Goal: Task Accomplishment & Management: Use online tool/utility

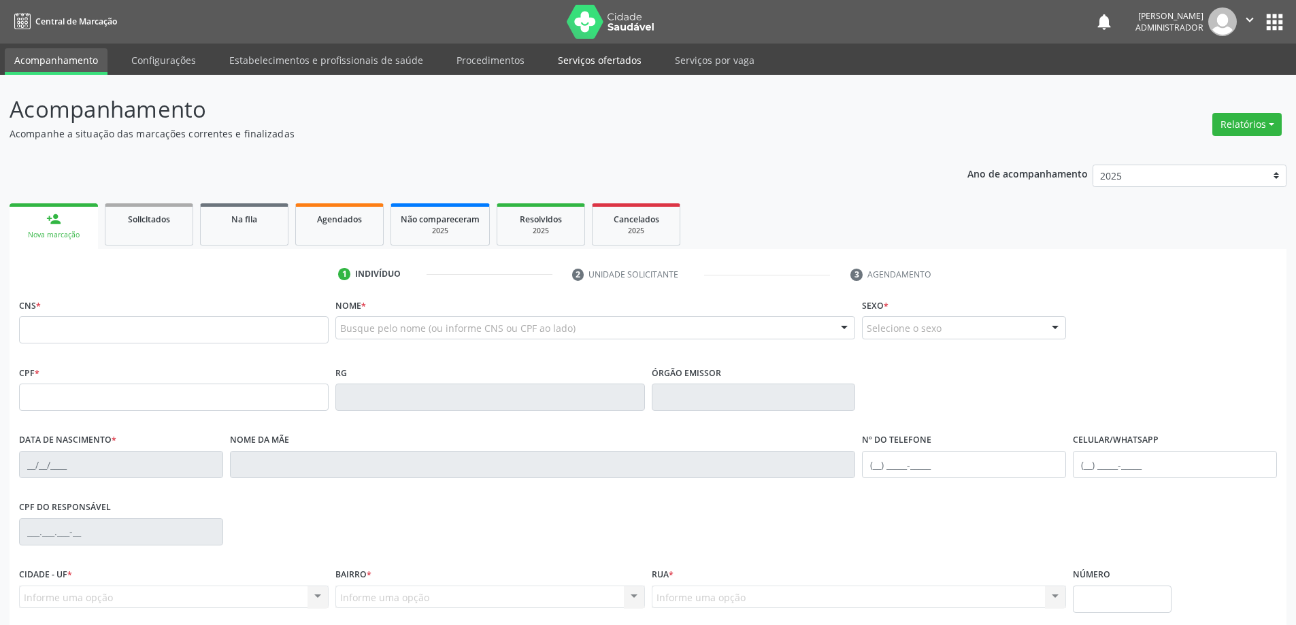
click at [568, 61] on link "Serviços ofertados" at bounding box center [599, 60] width 103 height 24
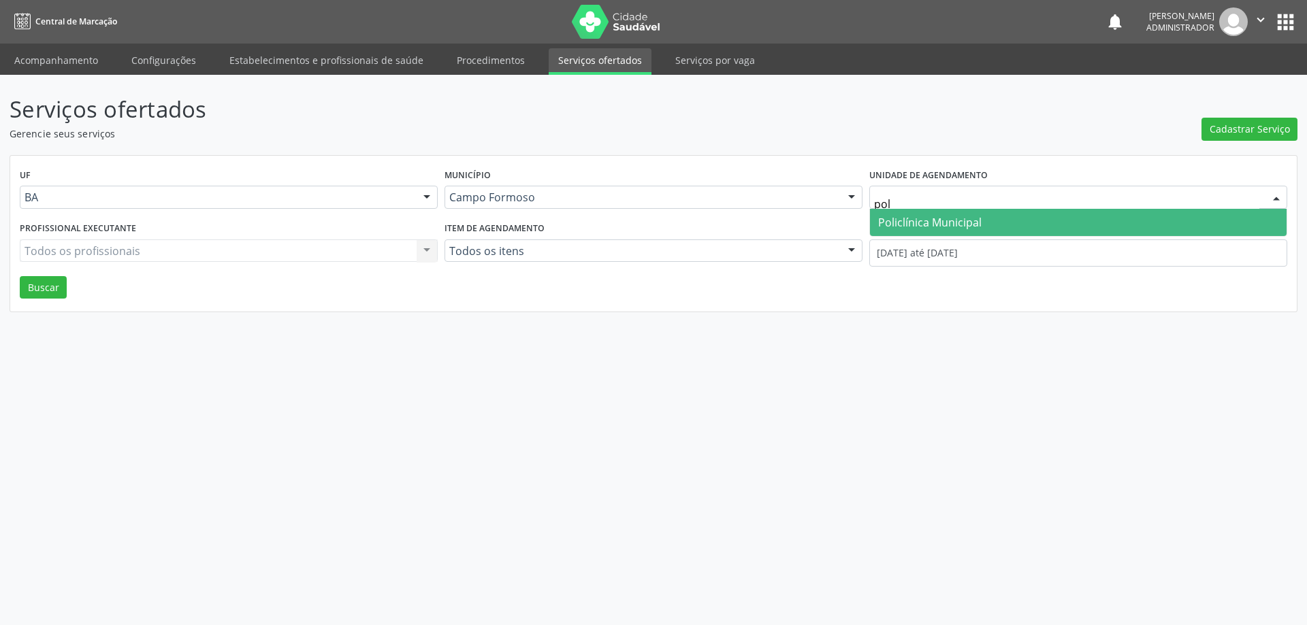
type input "poli"
click at [972, 223] on span "Policlínica Municipal" at bounding box center [929, 222] width 103 height 15
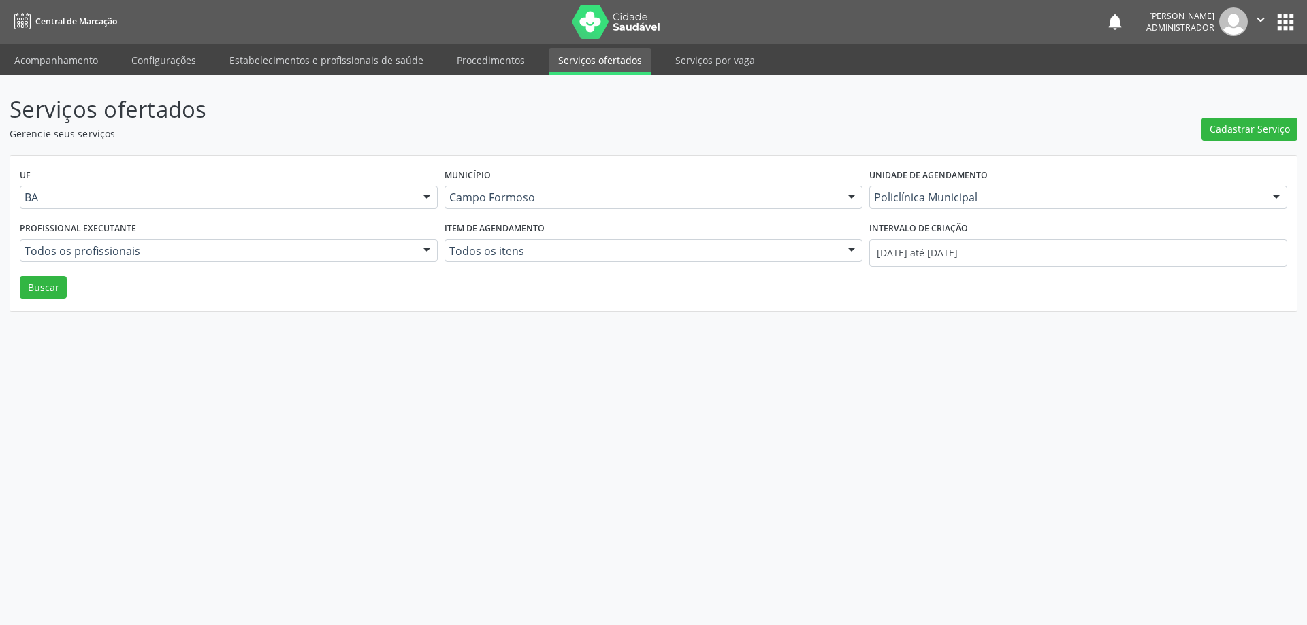
click at [424, 242] on div at bounding box center [426, 251] width 20 height 23
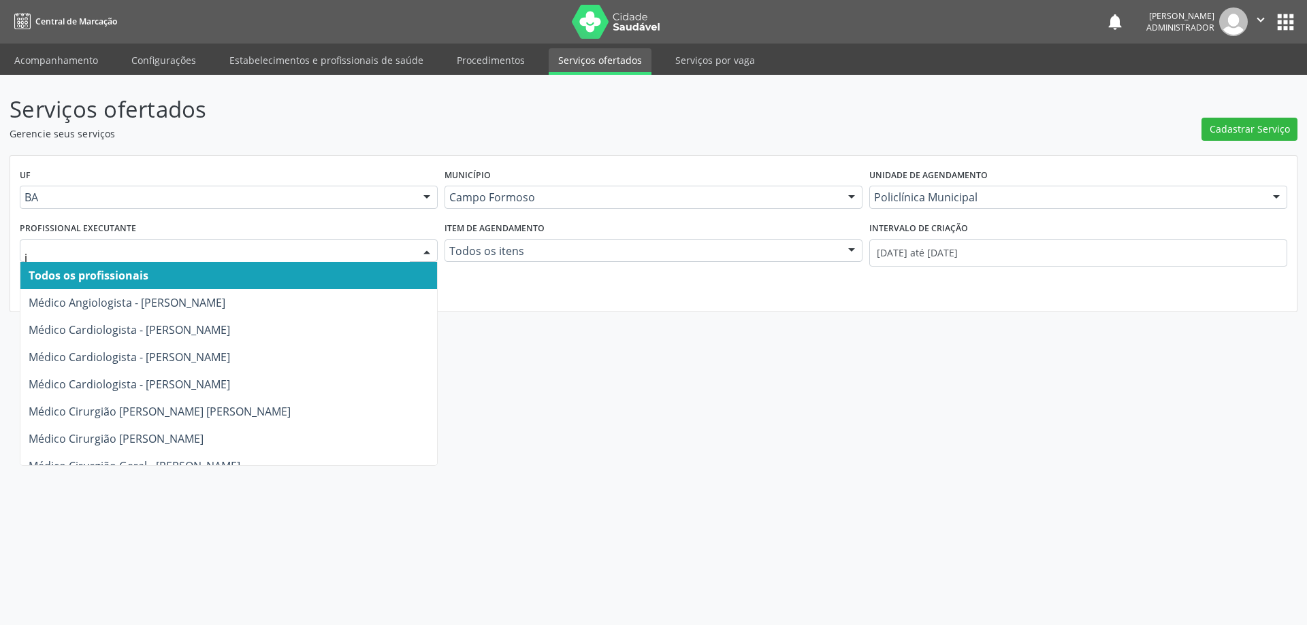
type input "it"
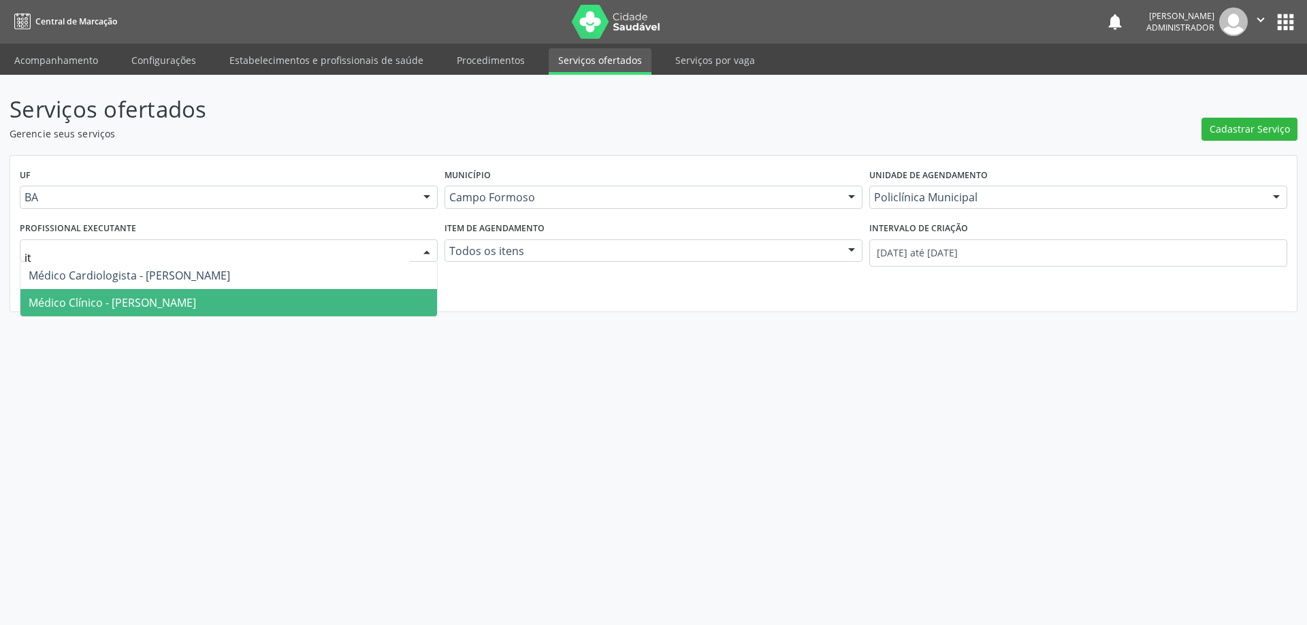
click at [342, 297] on span "Médico Clínico - [PERSON_NAME]" at bounding box center [228, 302] width 416 height 27
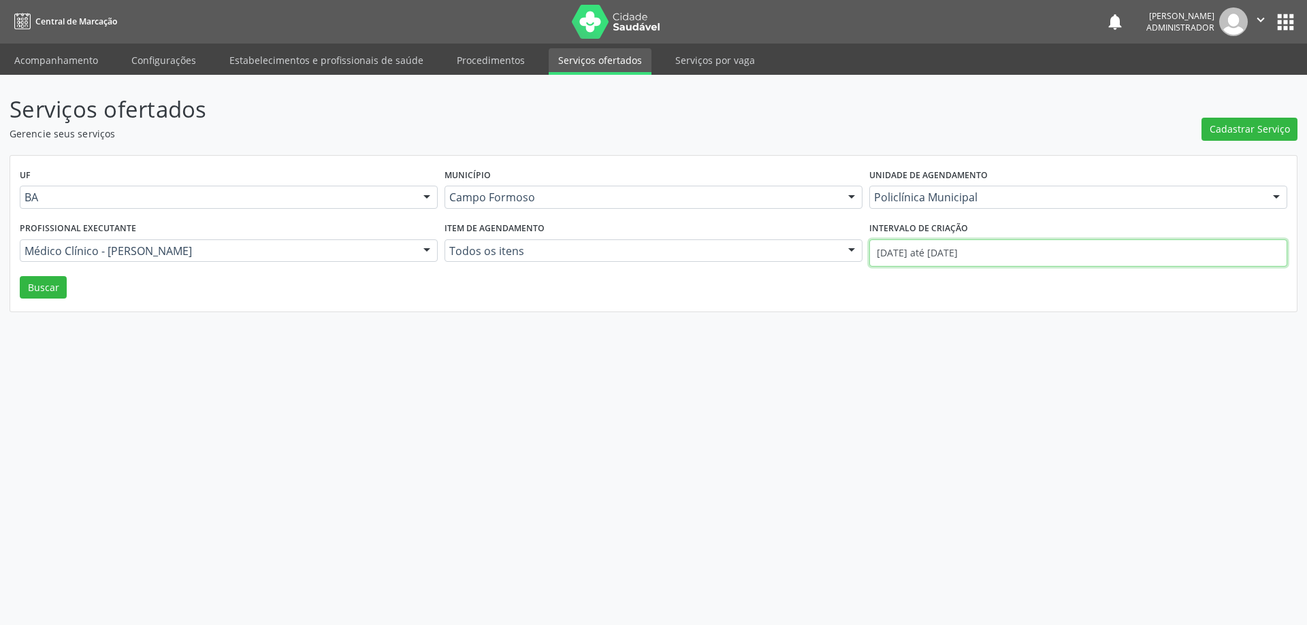
click at [924, 248] on input "[DATE] até [DATE]" at bounding box center [1078, 253] width 418 height 27
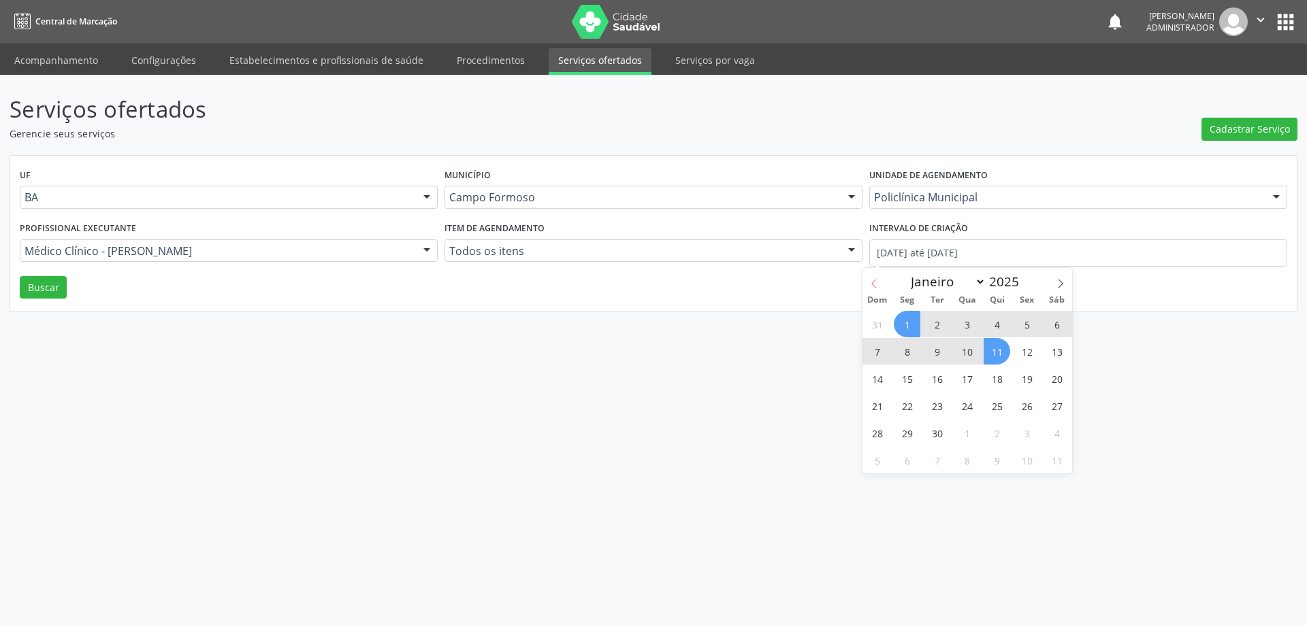
click at [869, 281] on icon at bounding box center [874, 284] width 10 height 10
select select "7"
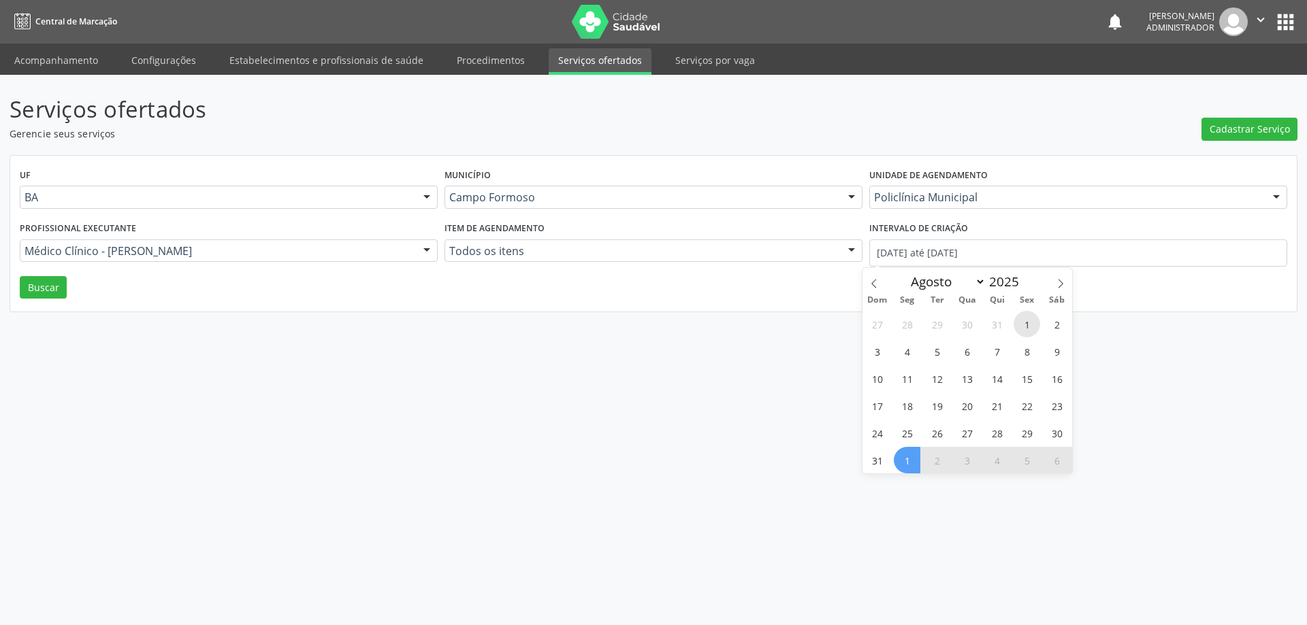
click at [1026, 323] on span "1" at bounding box center [1026, 324] width 27 height 27
type input "01/08/2025"
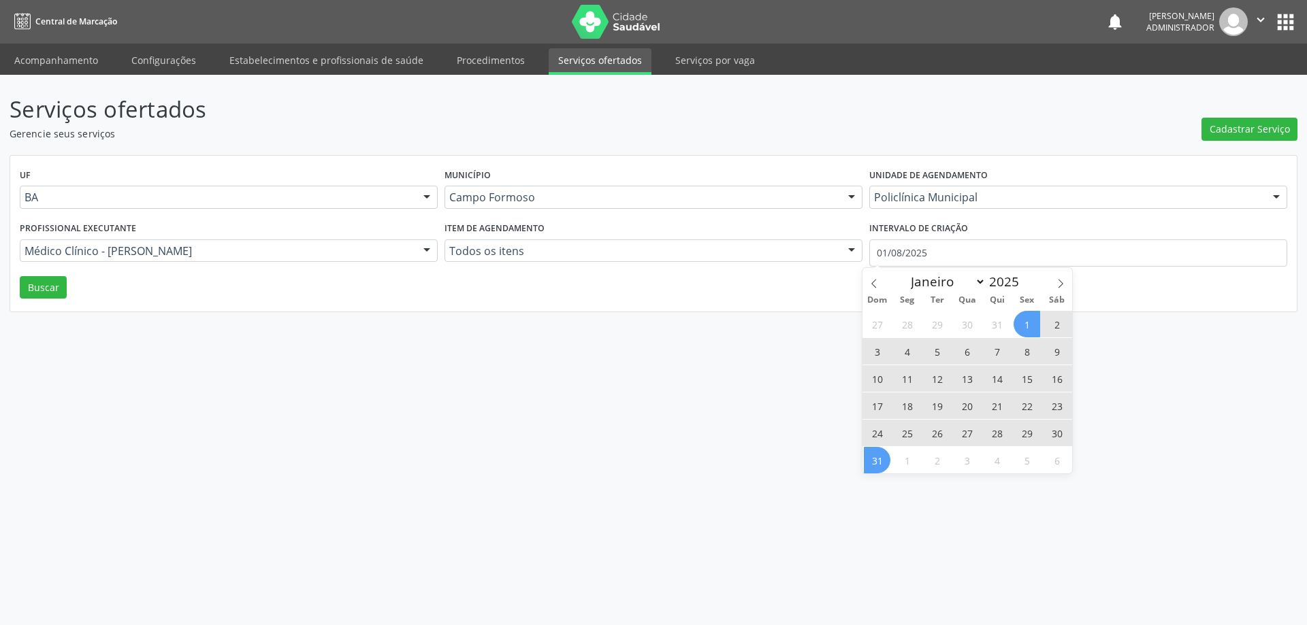
click at [878, 460] on span "31" at bounding box center [877, 460] width 27 height 27
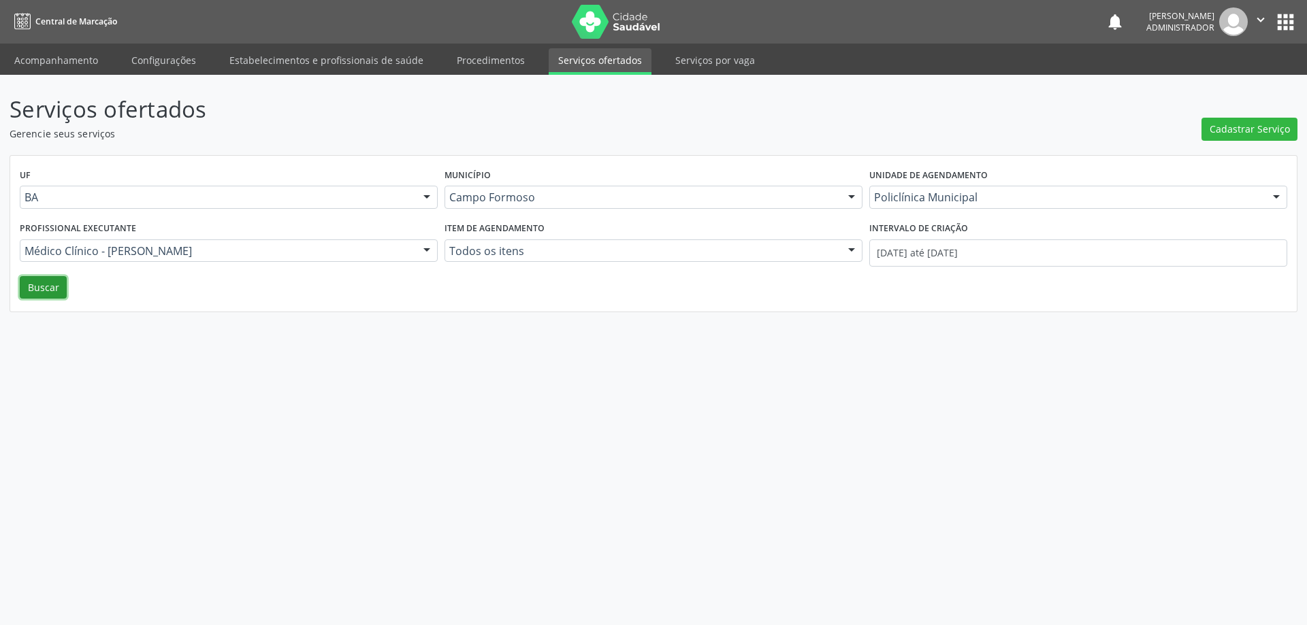
click at [53, 291] on button "Buscar" at bounding box center [43, 287] width 47 height 23
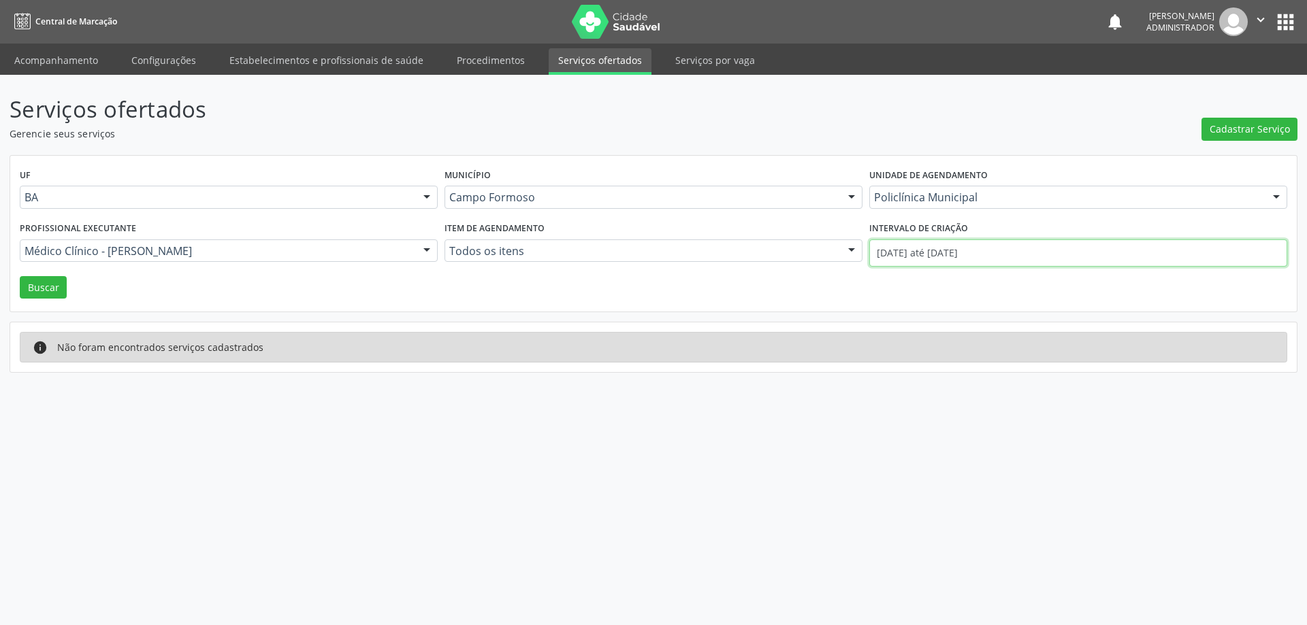
click at [944, 255] on input "01/08/2025 até 31/08/2025" at bounding box center [1078, 253] width 418 height 27
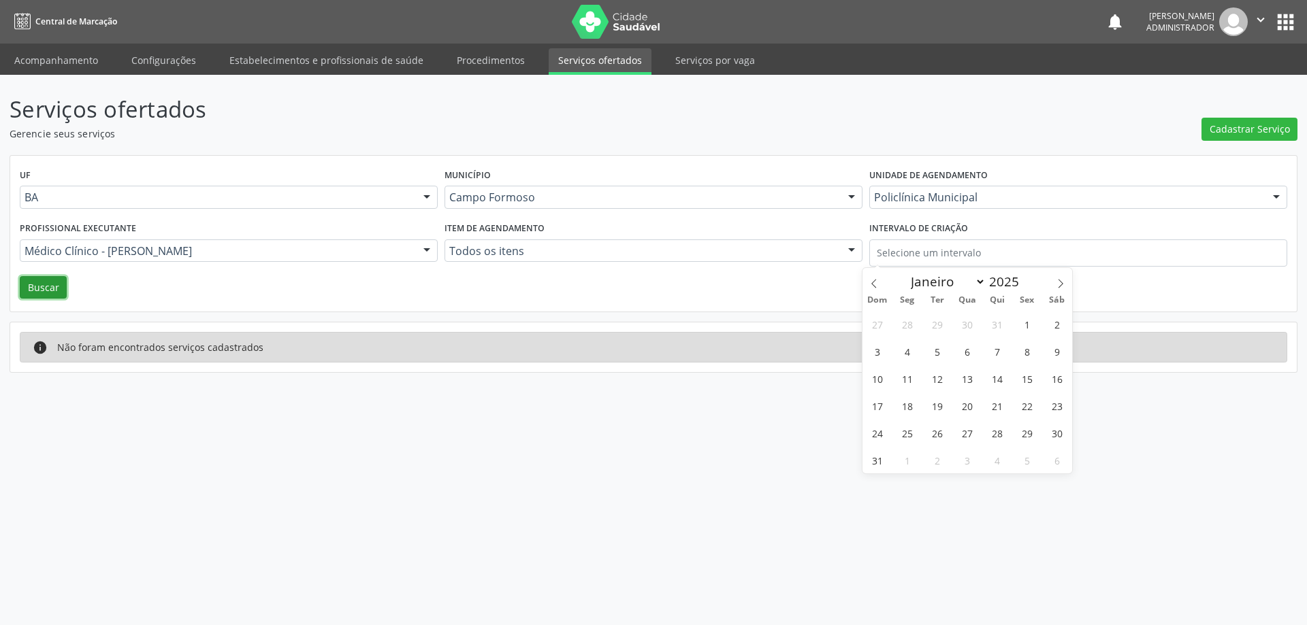
click at [45, 297] on button "Buscar" at bounding box center [43, 287] width 47 height 23
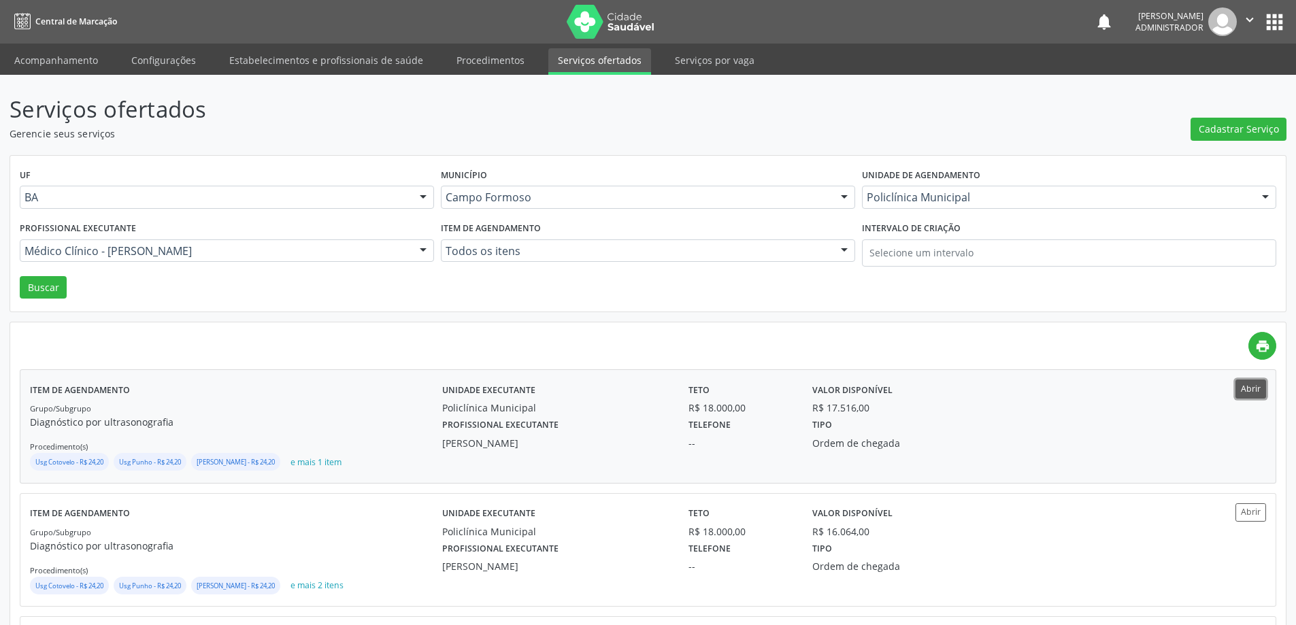
click at [1246, 389] on button "Abrir" at bounding box center [1251, 389] width 31 height 18
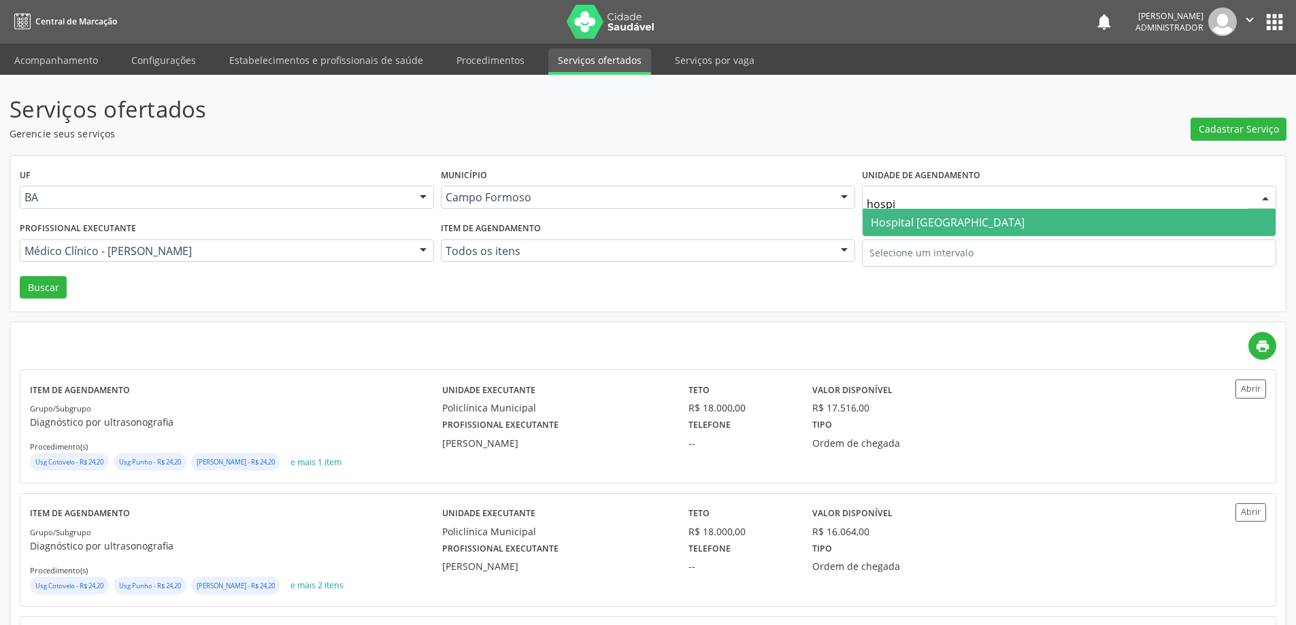
type input "hospit"
click at [942, 217] on span "Hospital [GEOGRAPHIC_DATA]" at bounding box center [948, 222] width 154 height 15
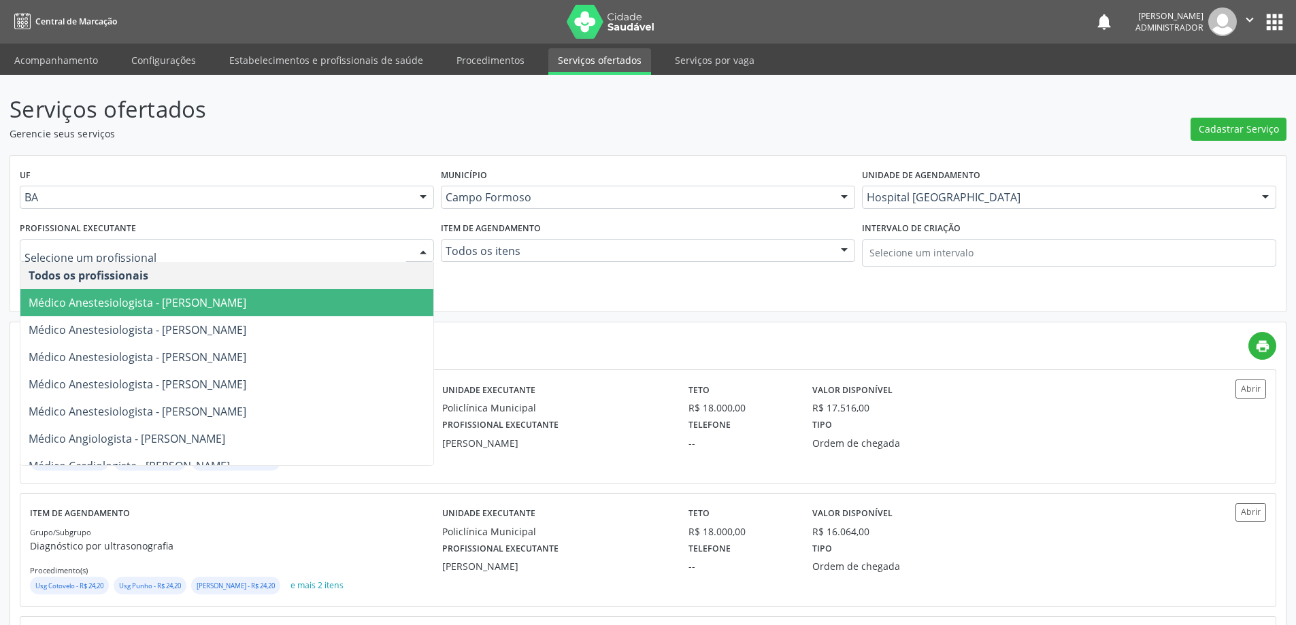
click at [420, 246] on div at bounding box center [423, 251] width 20 height 23
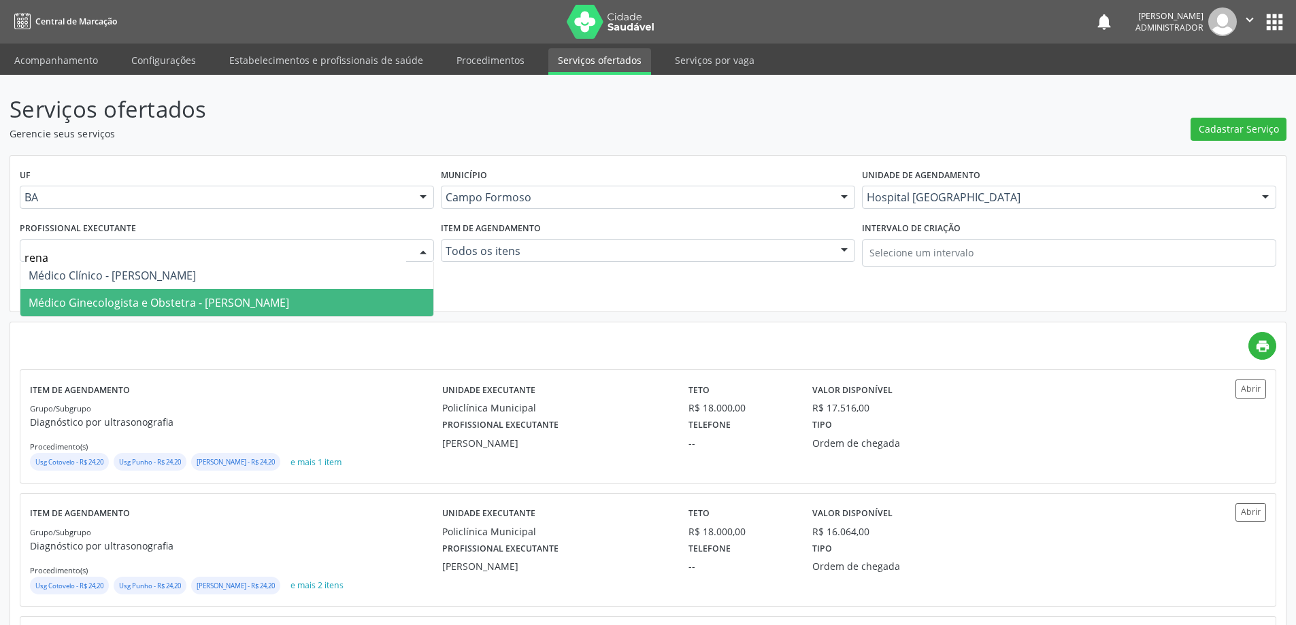
type input "renat"
click at [289, 301] on span "Médico Ginecologista e Obstetra - Renato Jaime Almeida Souza" at bounding box center [159, 302] width 261 height 15
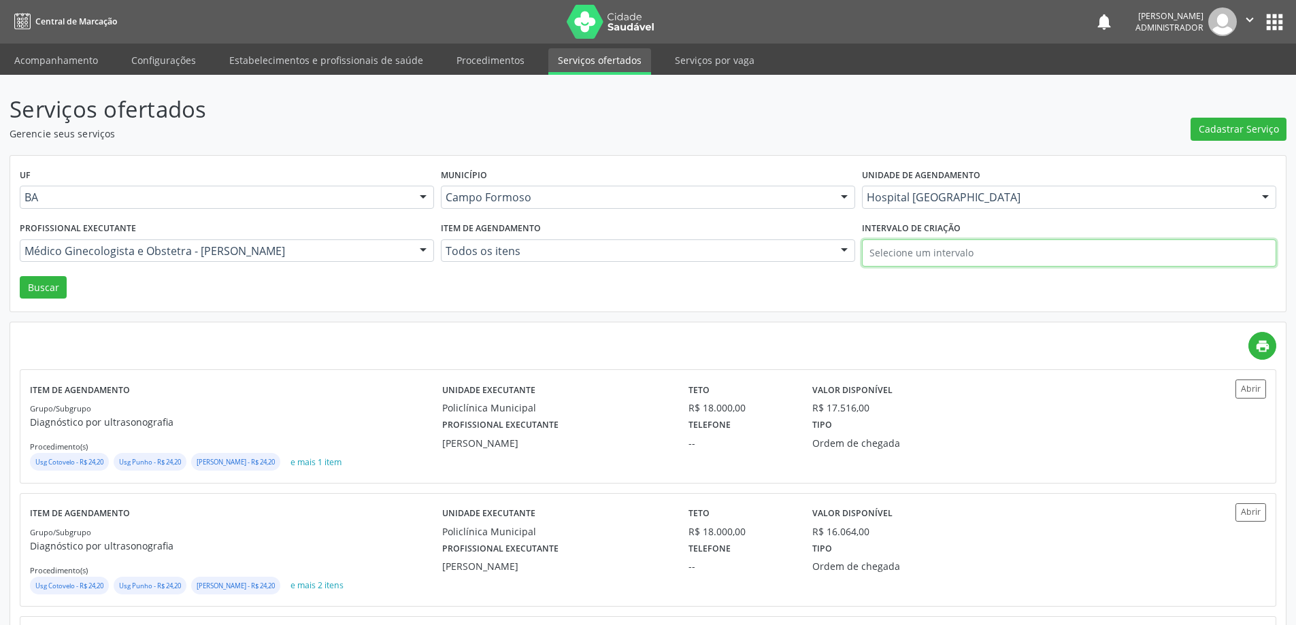
click at [885, 246] on input "text" at bounding box center [1069, 253] width 414 height 27
click at [870, 280] on icon at bounding box center [874, 284] width 10 height 10
select select "7"
click at [1027, 325] on span "1" at bounding box center [1026, 324] width 27 height 27
type input "01/08/2025"
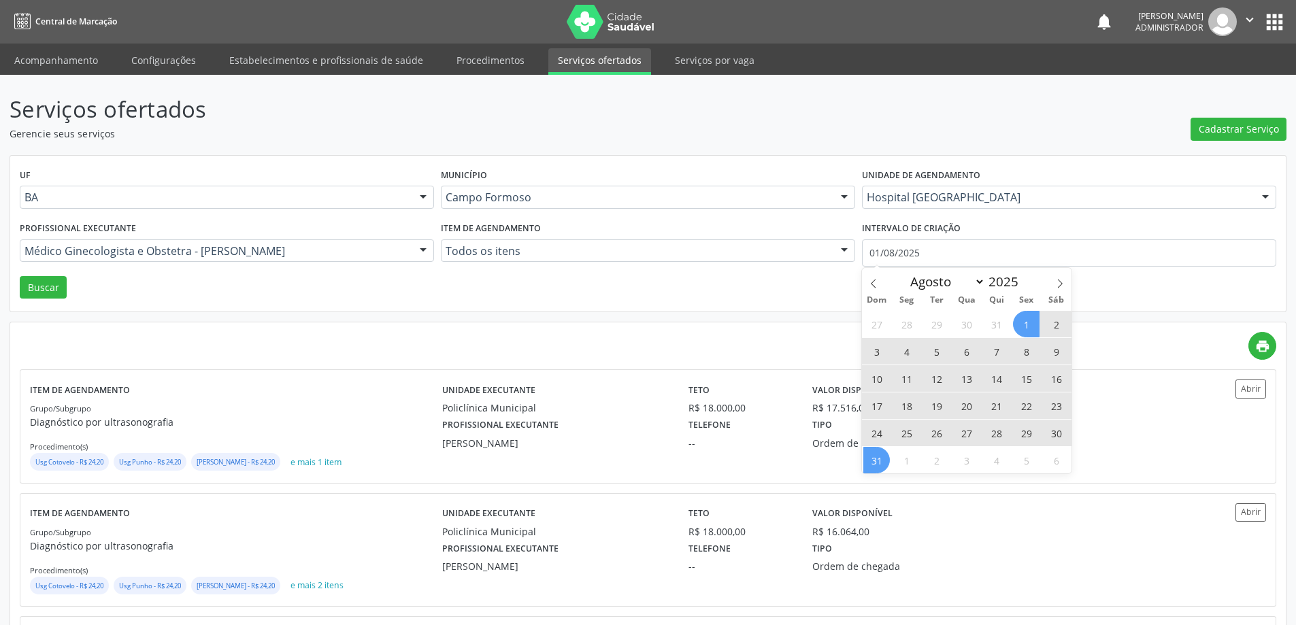
click at [879, 463] on span "31" at bounding box center [877, 460] width 27 height 27
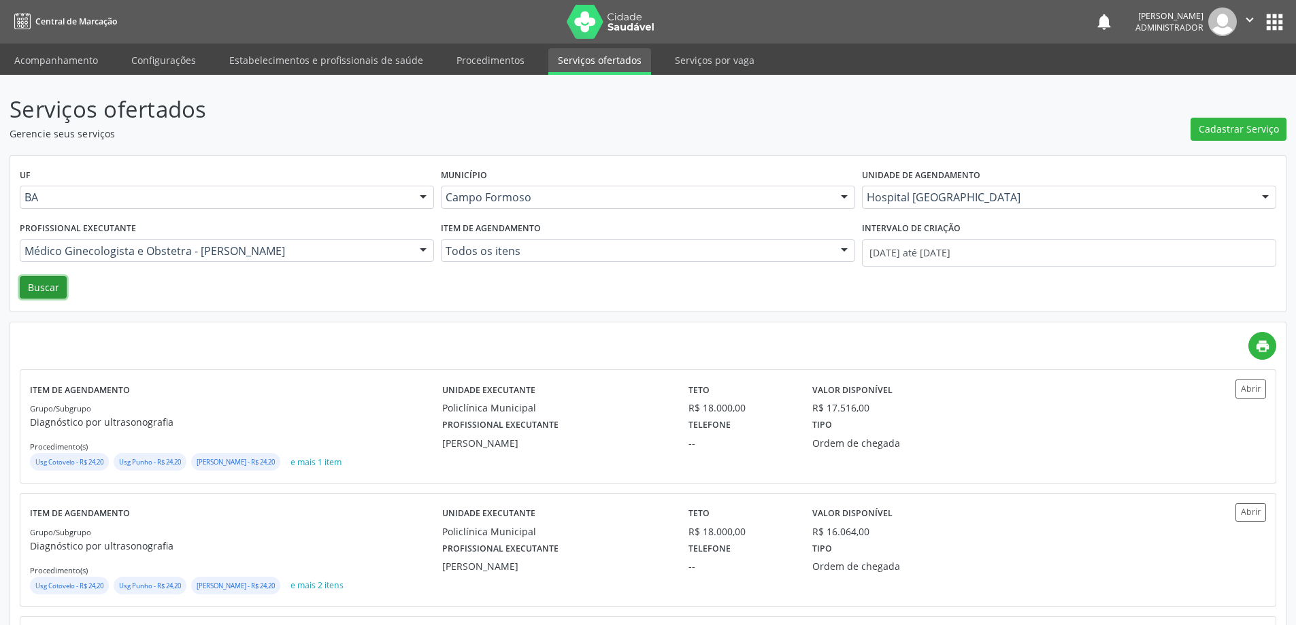
click at [50, 288] on button "Buscar" at bounding box center [43, 287] width 47 height 23
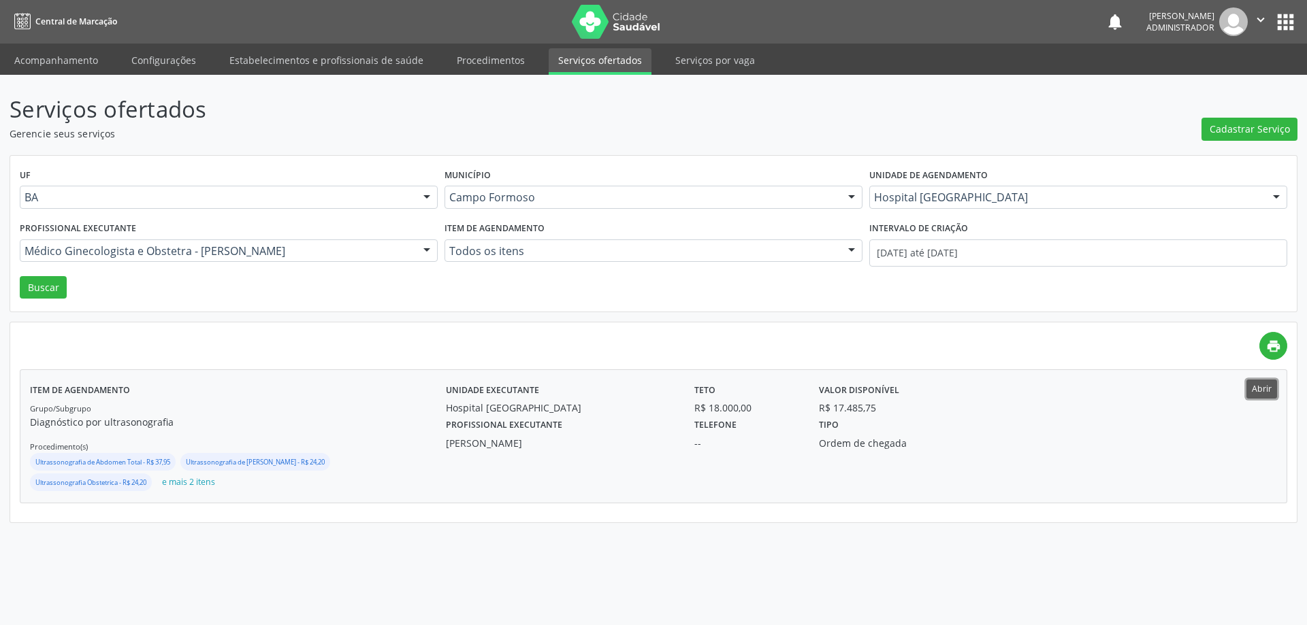
click at [1264, 390] on button "Abrir" at bounding box center [1261, 389] width 31 height 18
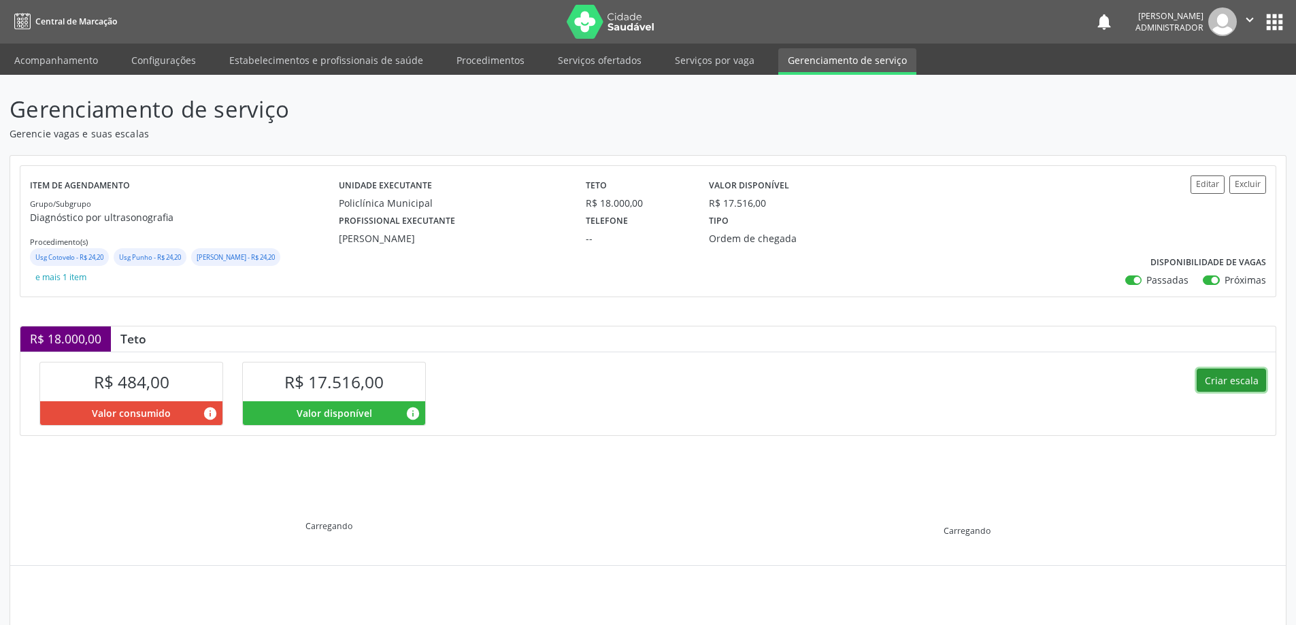
click at [1208, 386] on button "Criar escala" at bounding box center [1231, 380] width 69 height 23
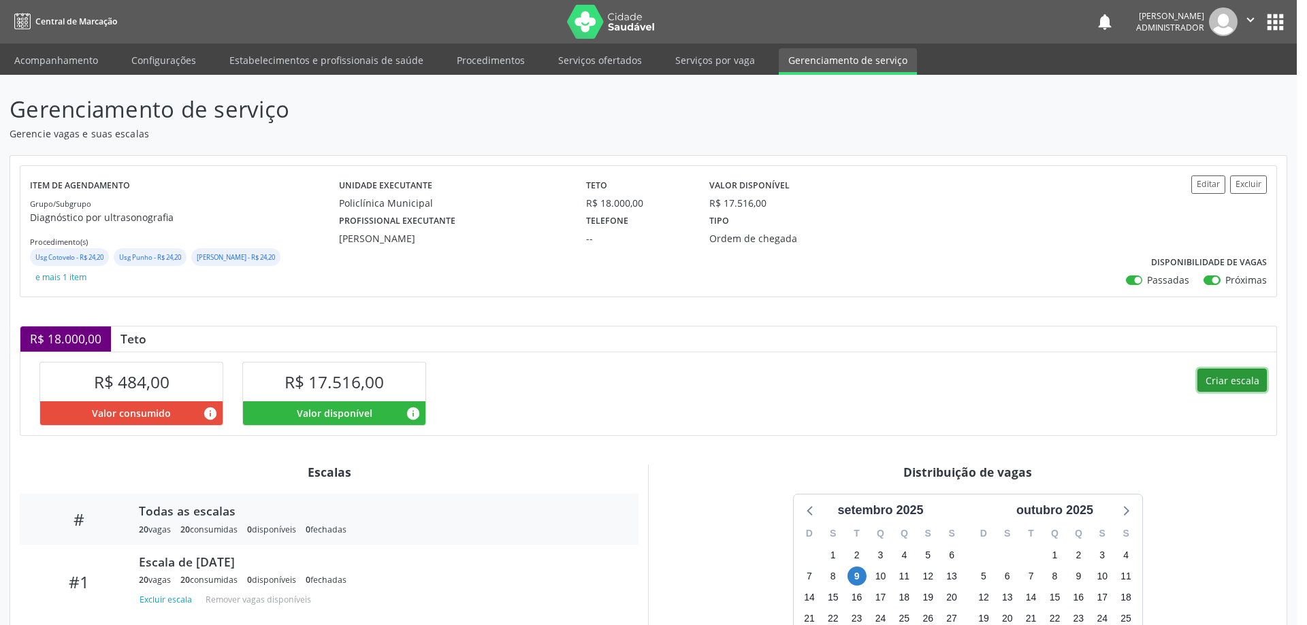
select select "8"
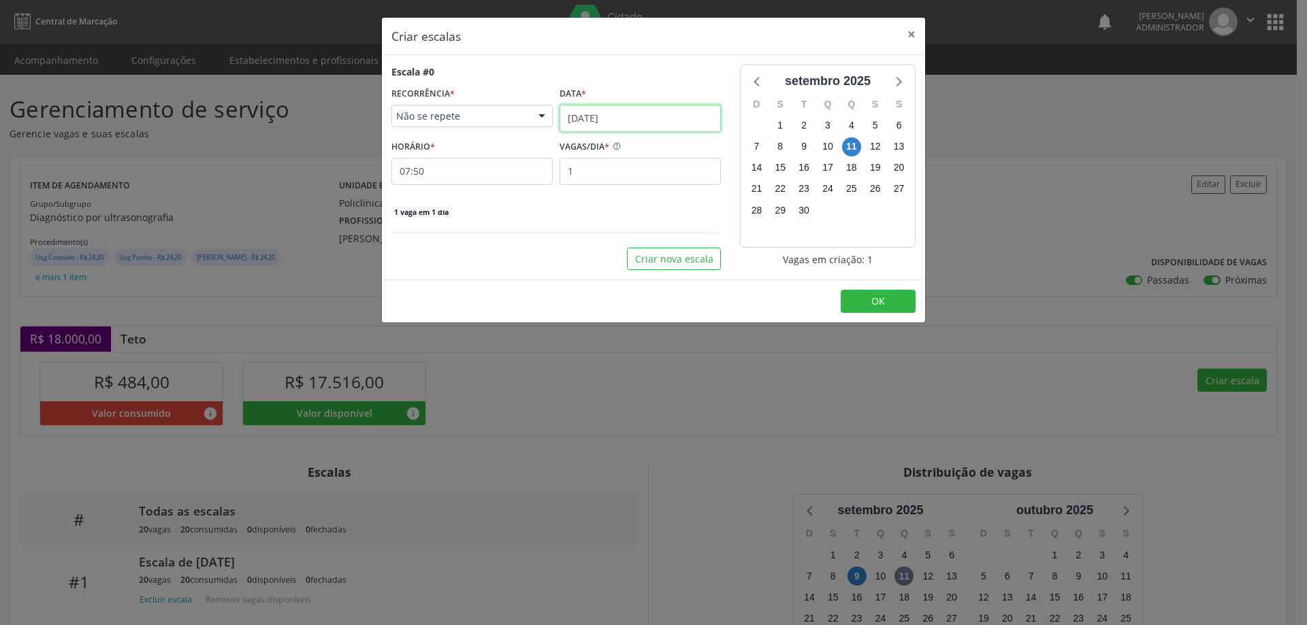
click at [657, 118] on input "11/09/2025" at bounding box center [639, 118] width 161 height 27
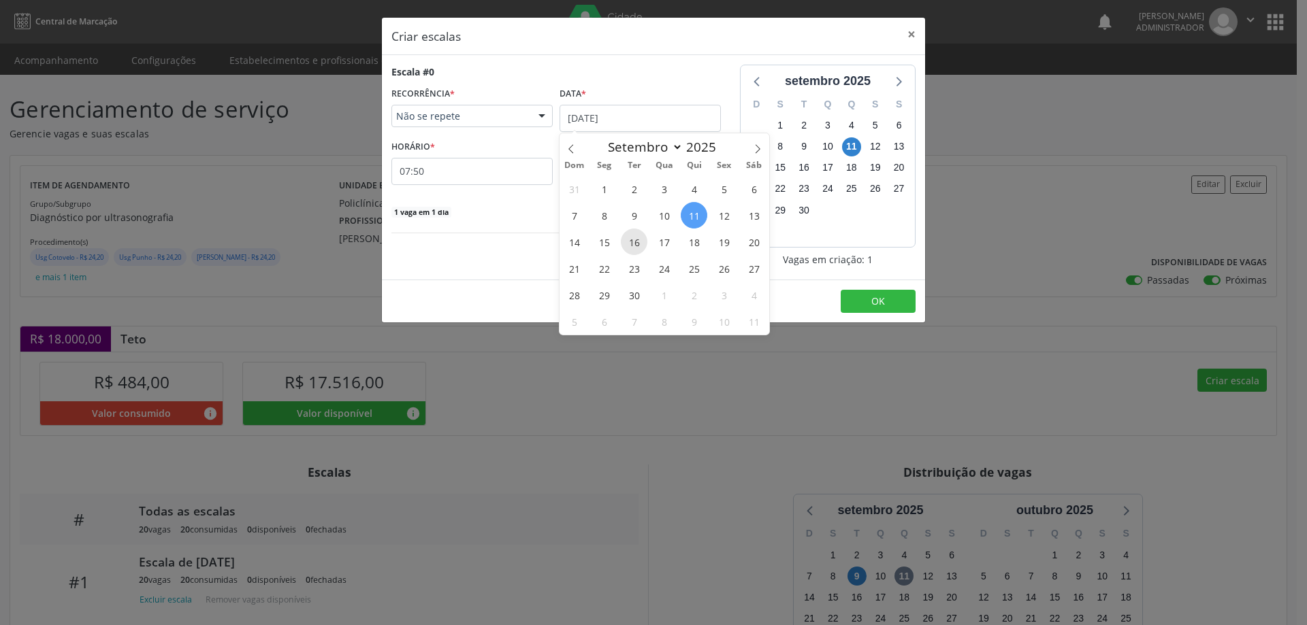
click at [636, 242] on span "16" at bounding box center [634, 242] width 27 height 27
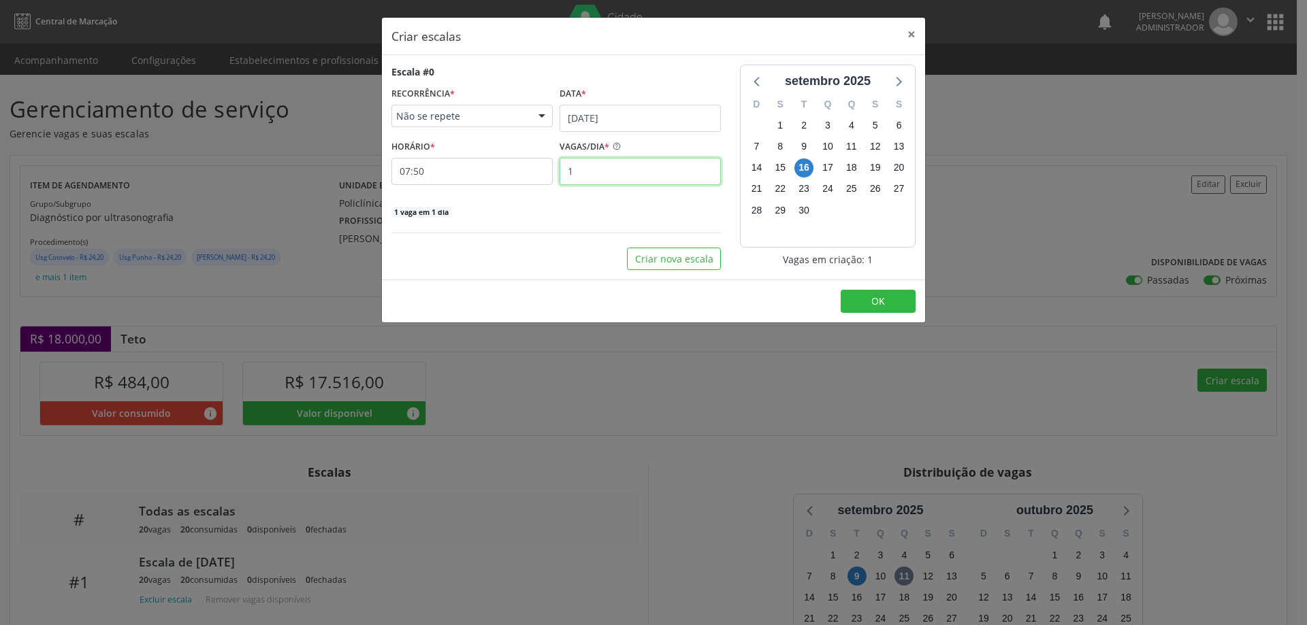
click at [582, 167] on input "1" at bounding box center [639, 171] width 161 height 27
type input "20"
click at [520, 173] on input "07:50" at bounding box center [471, 171] width 161 height 27
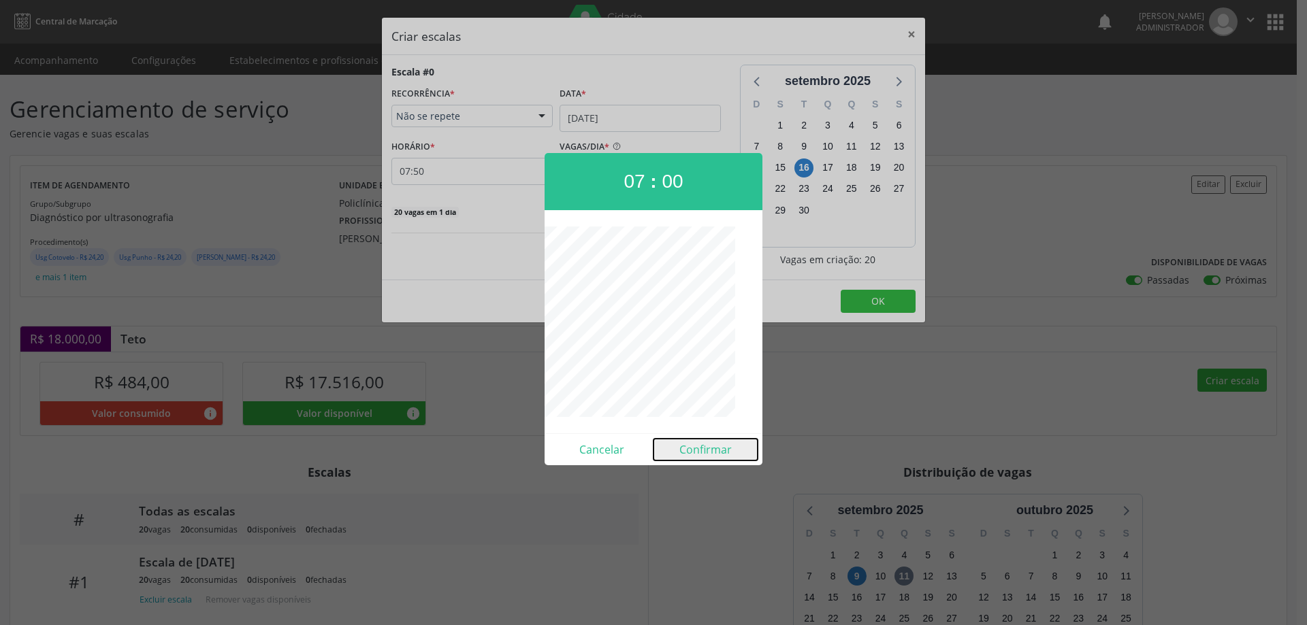
click at [697, 448] on button "Confirmar" at bounding box center [705, 450] width 104 height 22
type input "07:00"
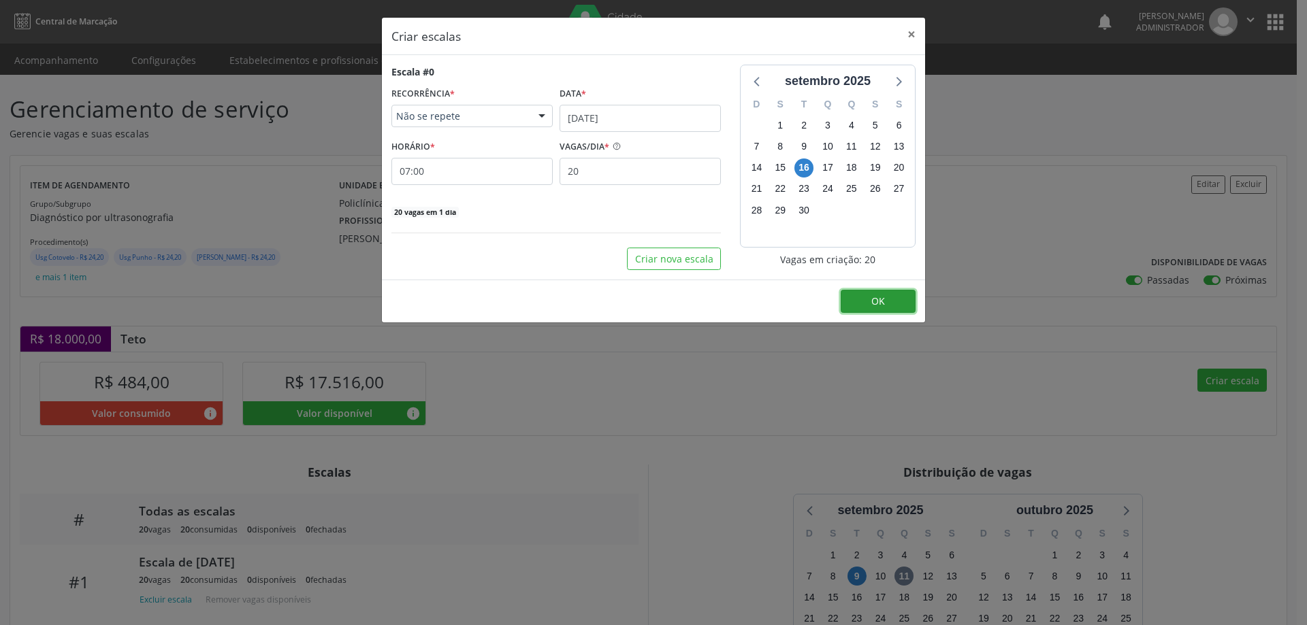
click at [867, 306] on button "OK" at bounding box center [877, 301] width 75 height 23
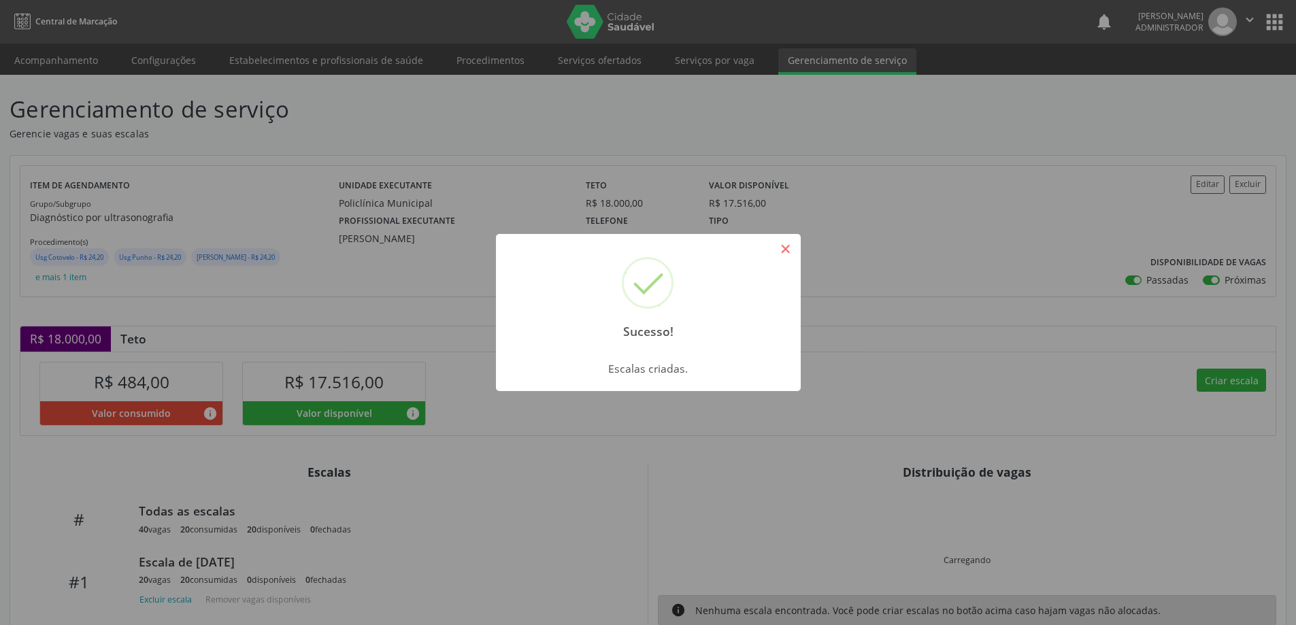
click at [793, 250] on button "×" at bounding box center [785, 248] width 23 height 23
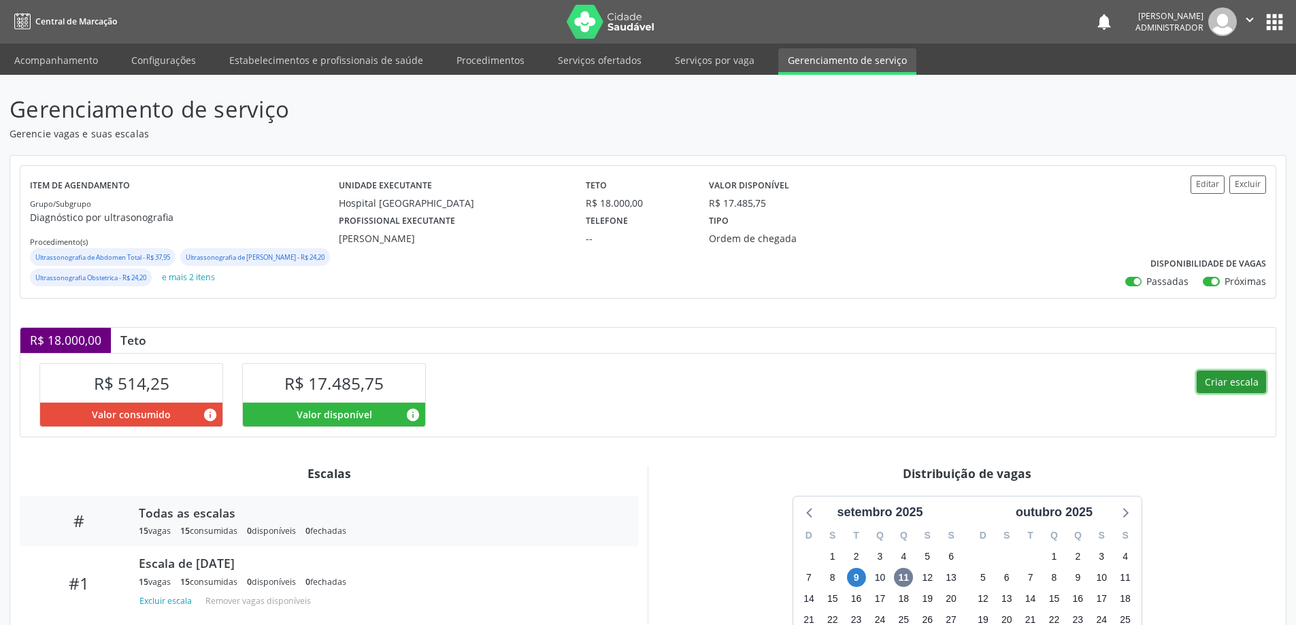
click at [1225, 394] on button "Criar escala" at bounding box center [1231, 382] width 69 height 23
select select "8"
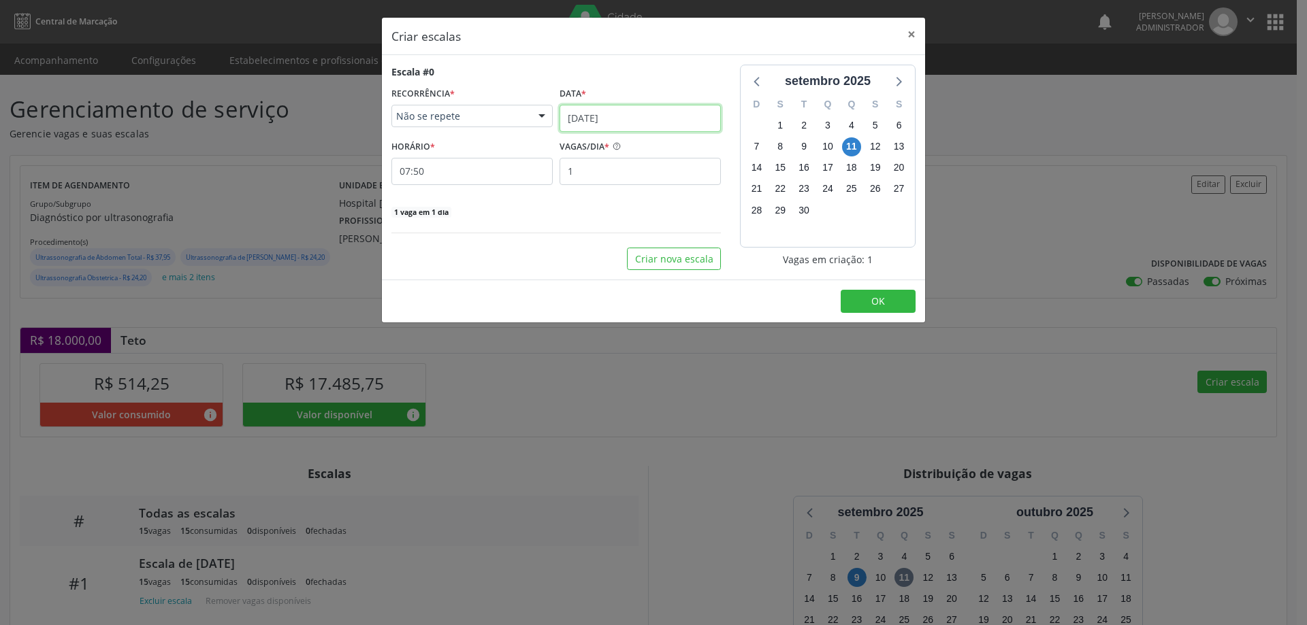
click at [625, 111] on input "[DATE]" at bounding box center [639, 118] width 161 height 27
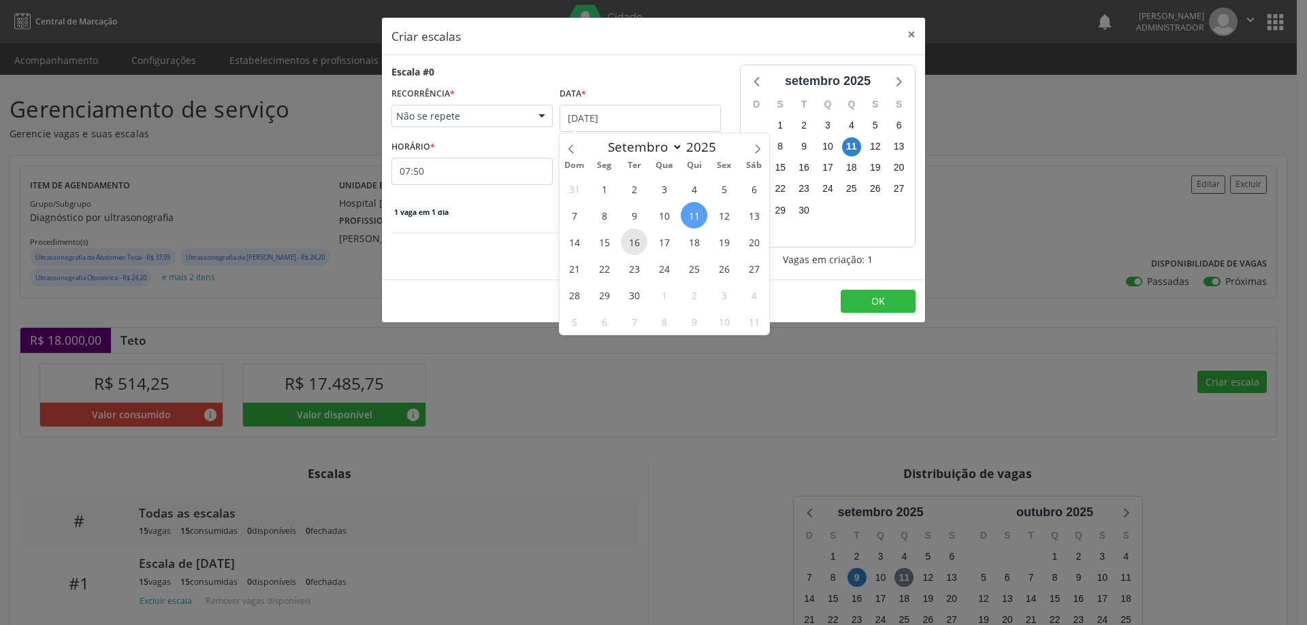
click at [631, 244] on span "16" at bounding box center [634, 242] width 27 height 27
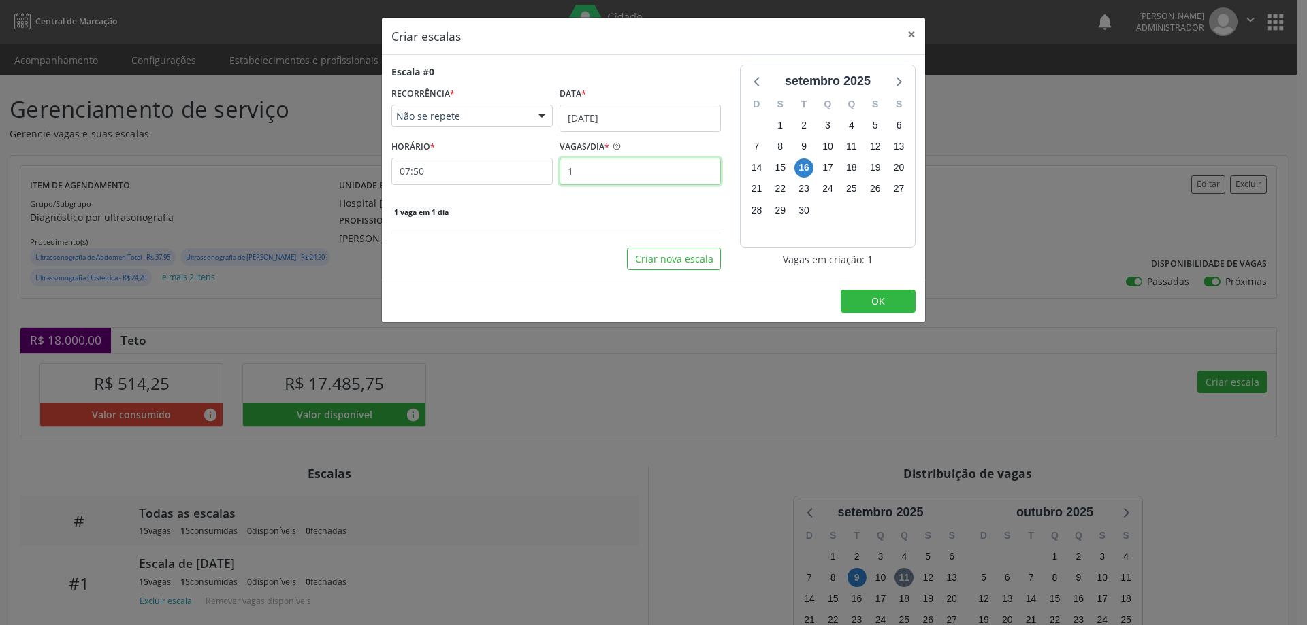
click at [595, 166] on input "1" at bounding box center [639, 171] width 161 height 27
type input "13"
click at [538, 170] on input "07:50" at bounding box center [471, 171] width 161 height 27
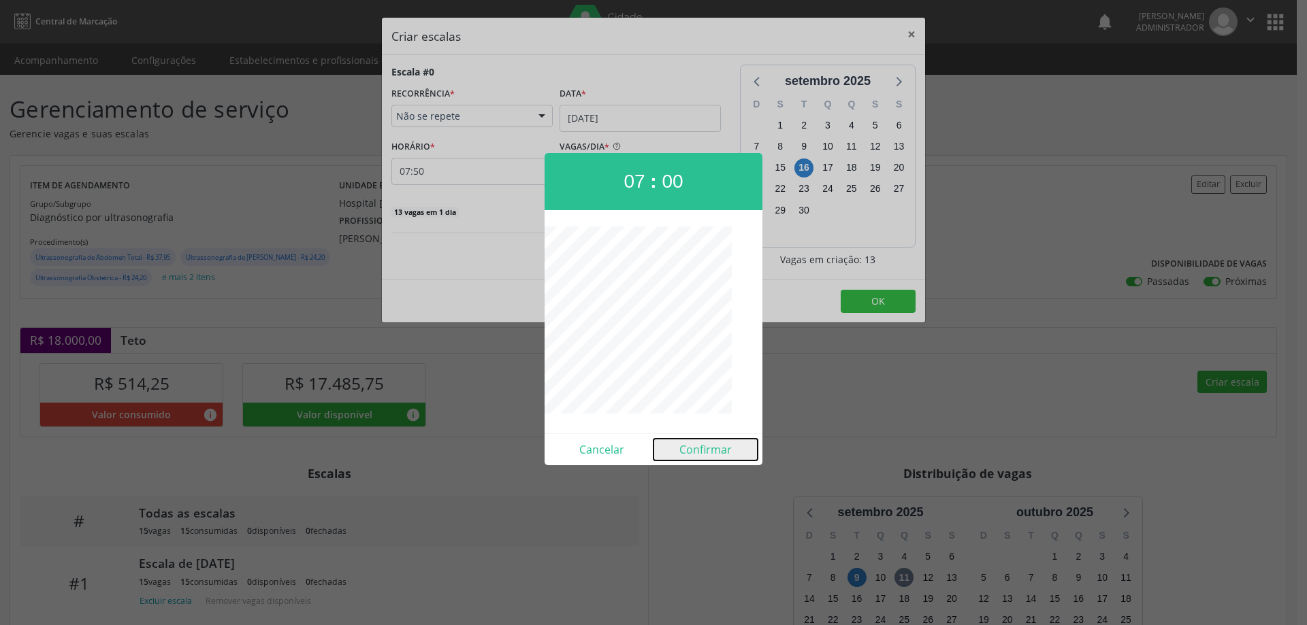
click at [691, 455] on button "Confirmar" at bounding box center [705, 450] width 104 height 22
type input "07:00"
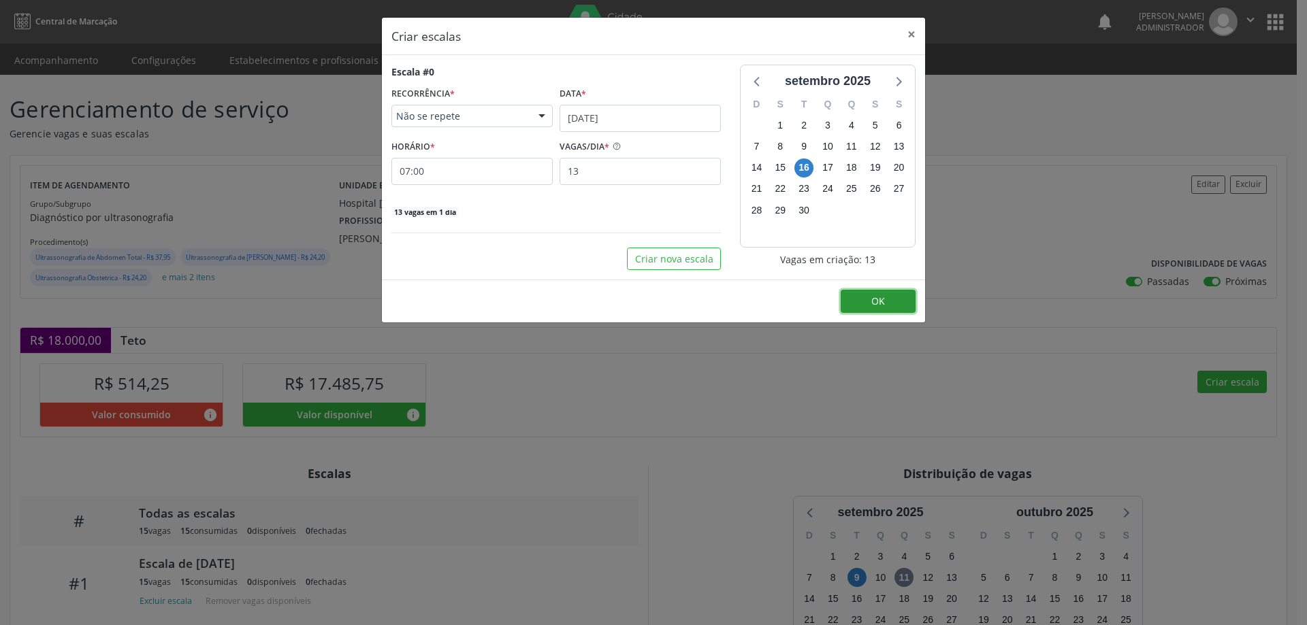
click at [868, 298] on button "OK" at bounding box center [877, 301] width 75 height 23
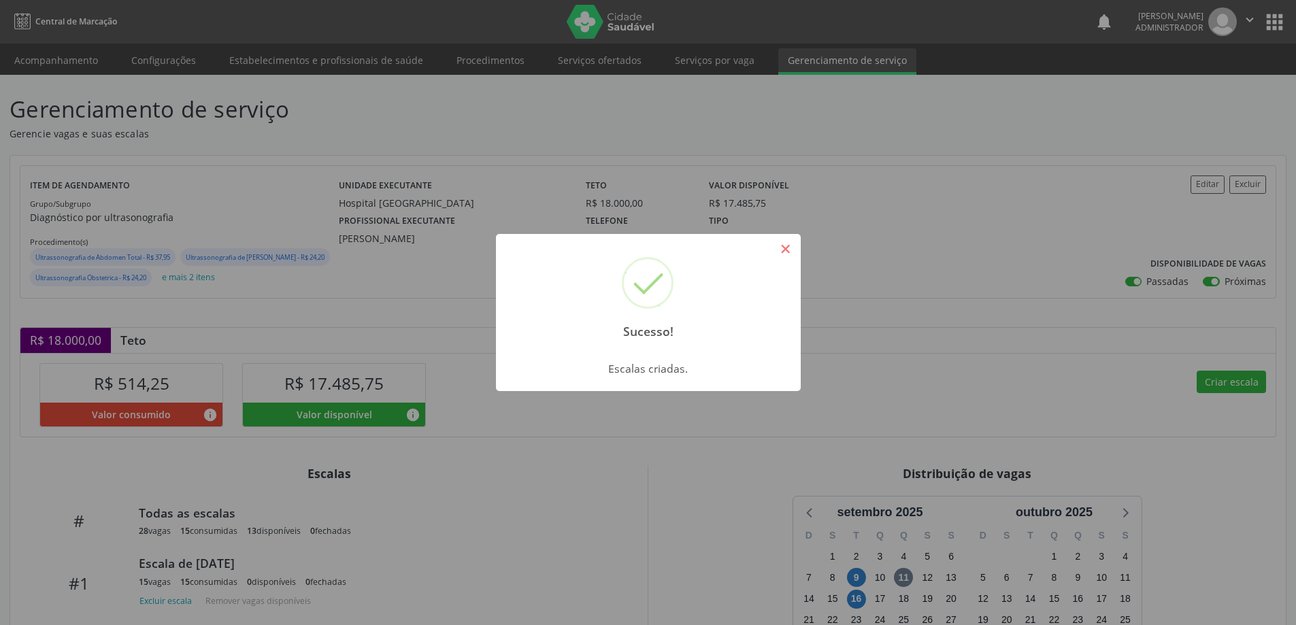
click at [783, 242] on button "×" at bounding box center [785, 248] width 23 height 23
